Goal: Information Seeking & Learning: Learn about a topic

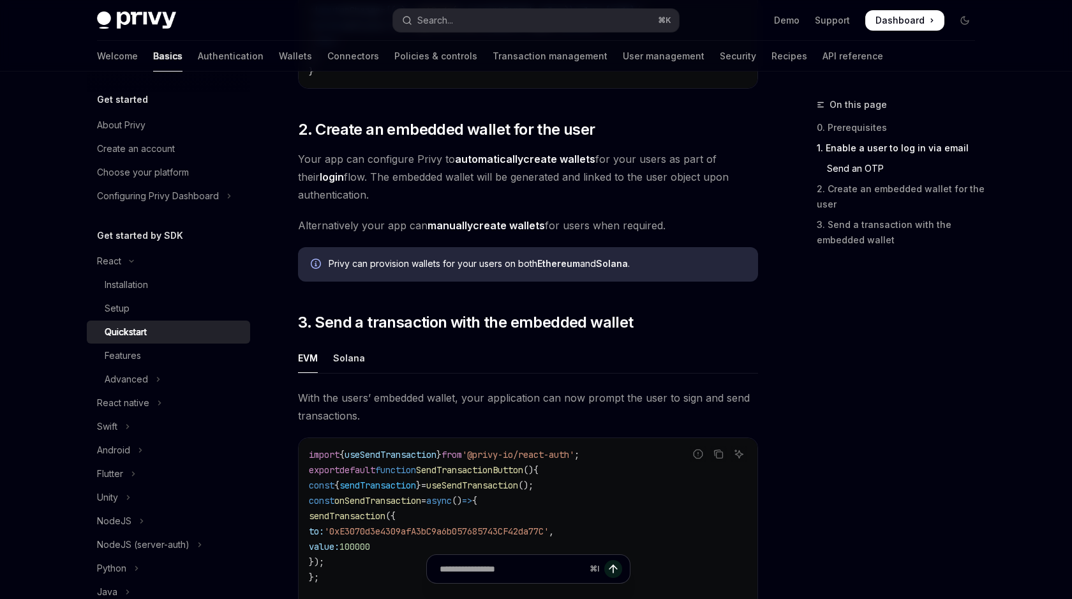
scroll to position [881, 0]
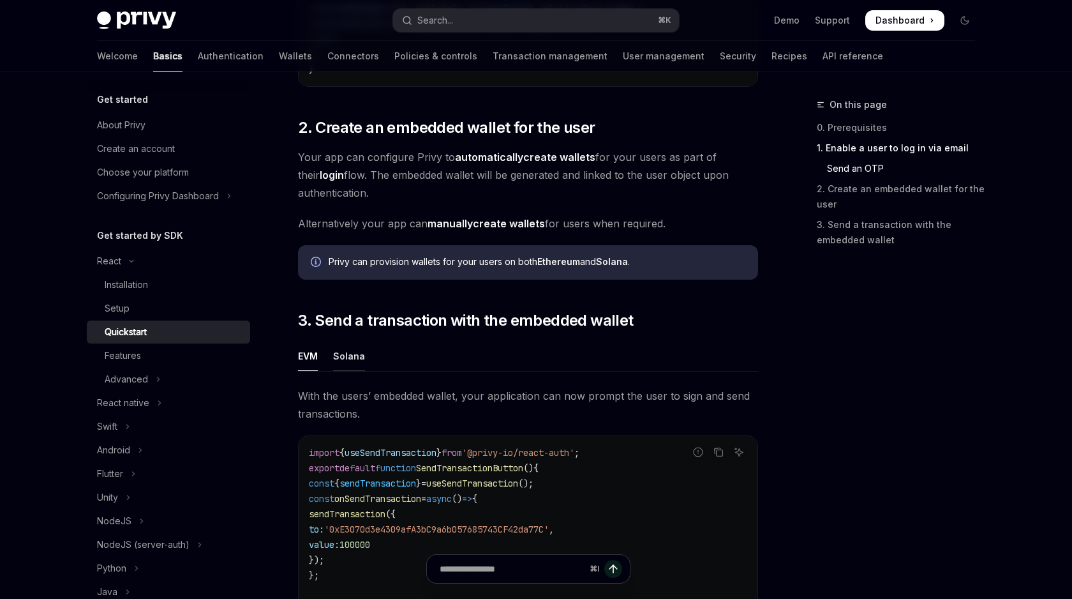
click at [351, 365] on div "Solana" at bounding box center [349, 356] width 32 height 30
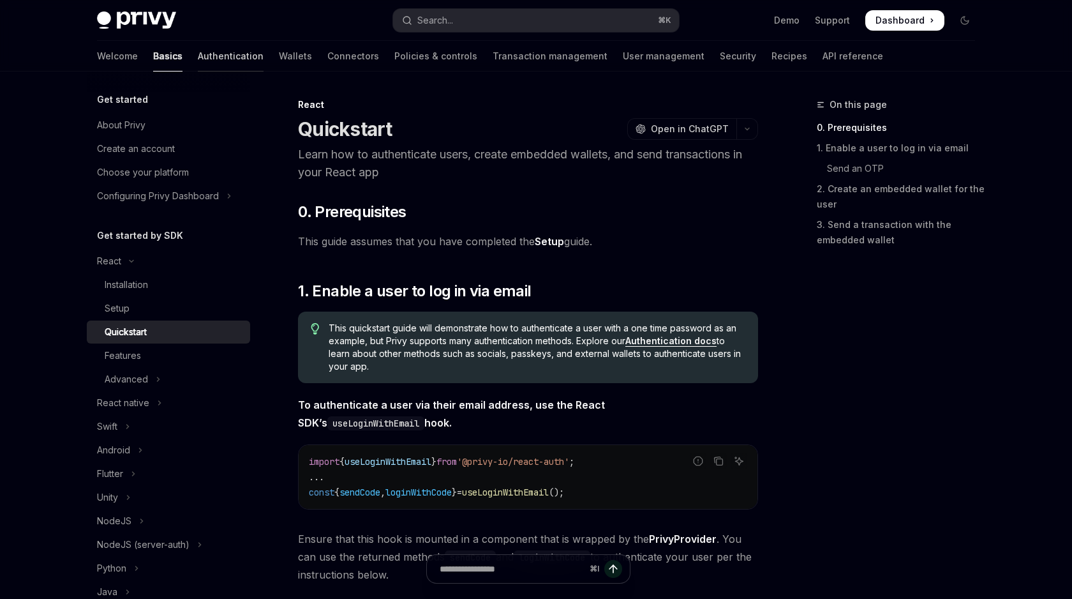
click at [198, 61] on link "Authentication" at bounding box center [231, 56] width 66 height 31
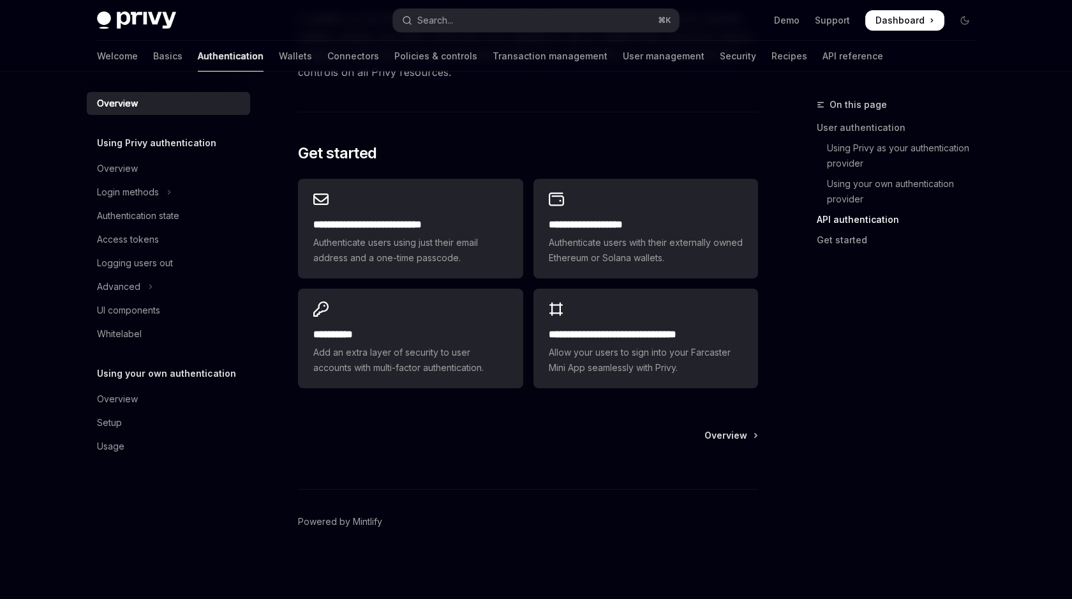
scroll to position [1020, 0]
click at [167, 191] on icon "Toggle Login methods section" at bounding box center [169, 191] width 5 height 15
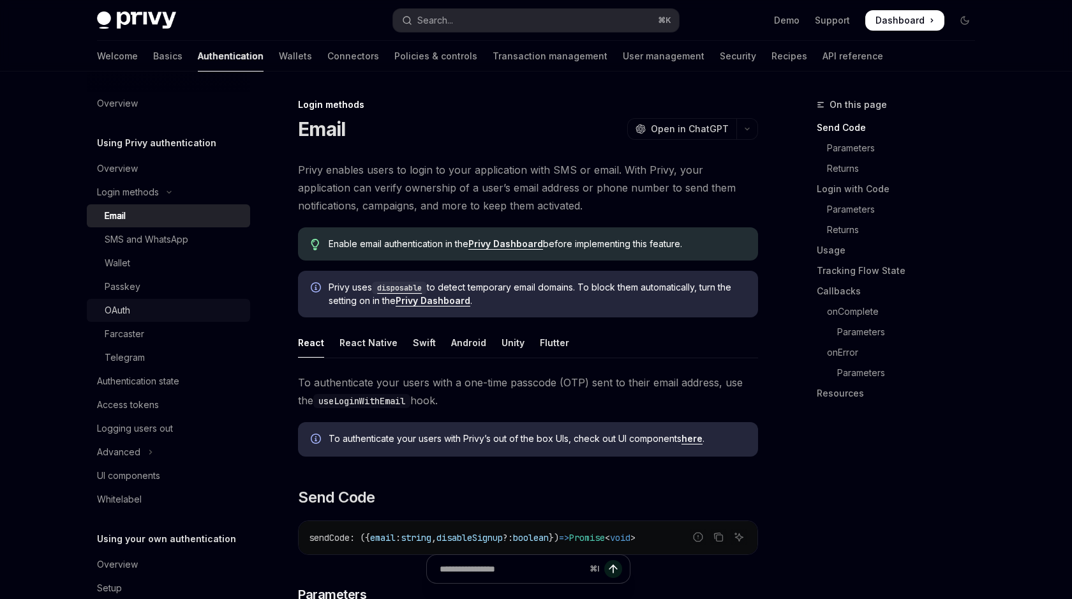
click at [204, 311] on div "OAuth" at bounding box center [174, 310] width 138 height 15
type textarea "*"
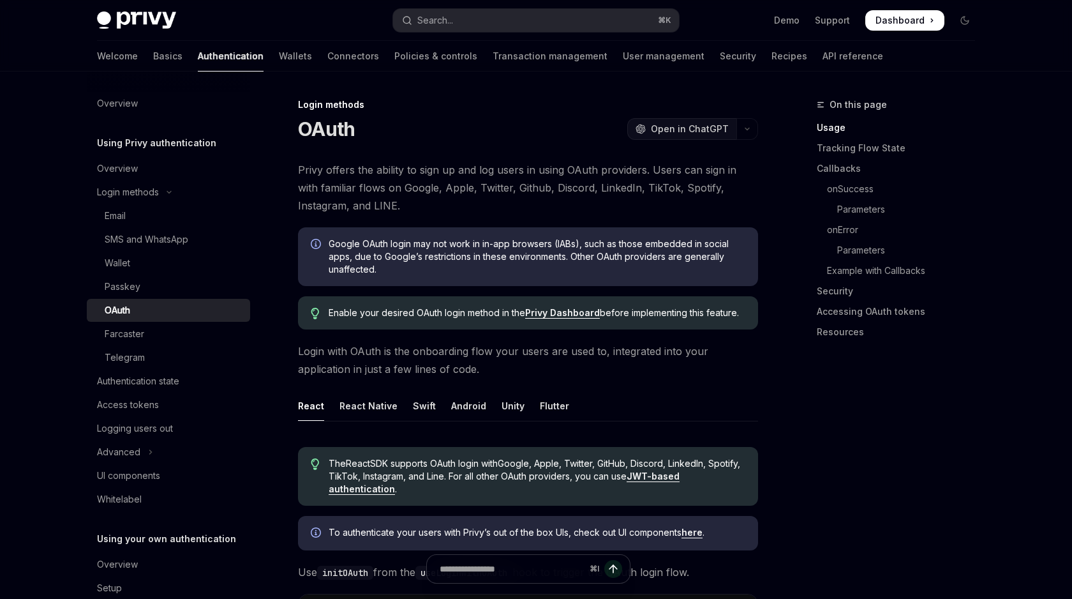
click at [687, 128] on span "Open in ChatGPT" at bounding box center [690, 129] width 78 height 13
